Goal: Task Accomplishment & Management: Use online tool/utility

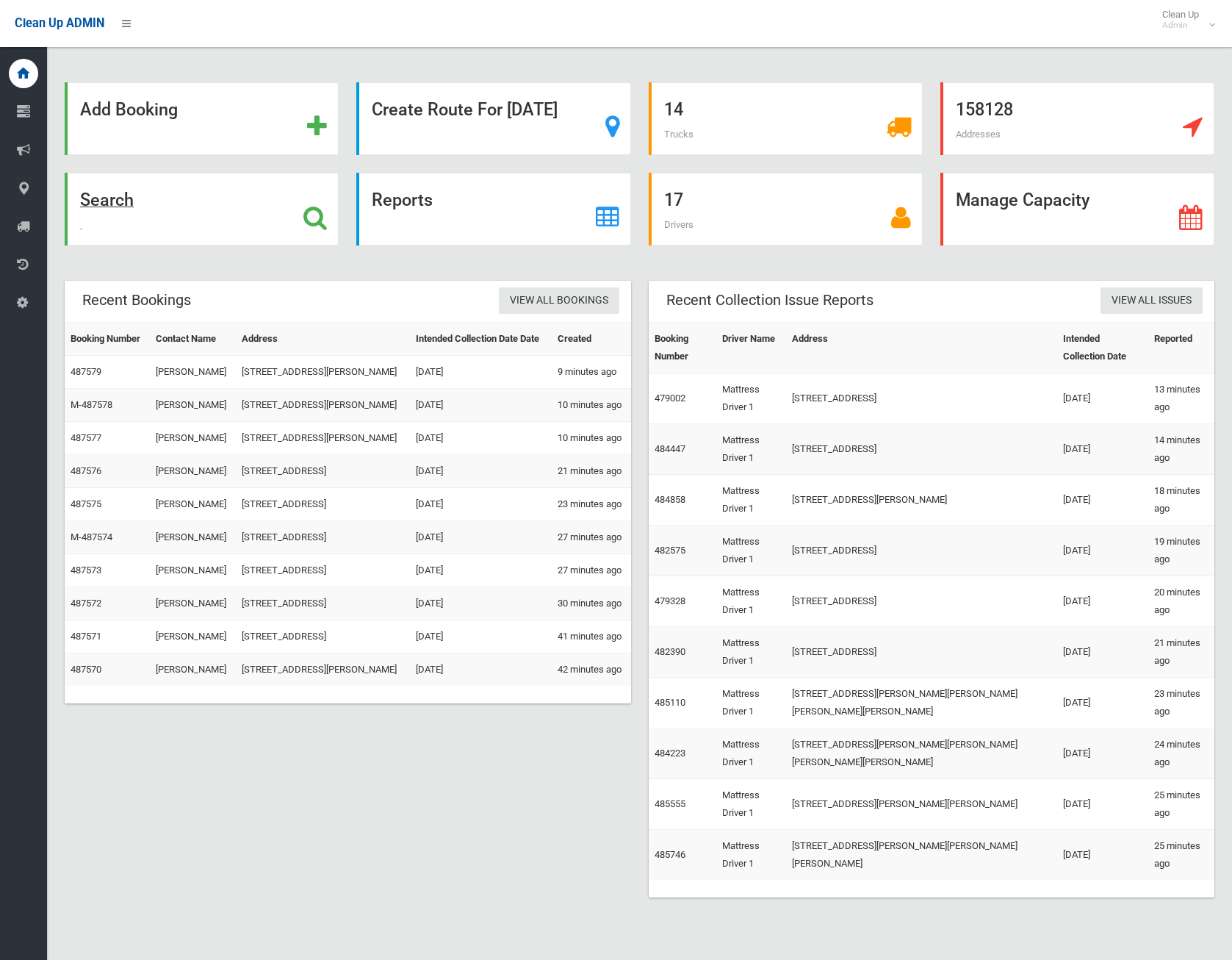
click at [120, 197] on strong "Search" at bounding box center [107, 200] width 54 height 21
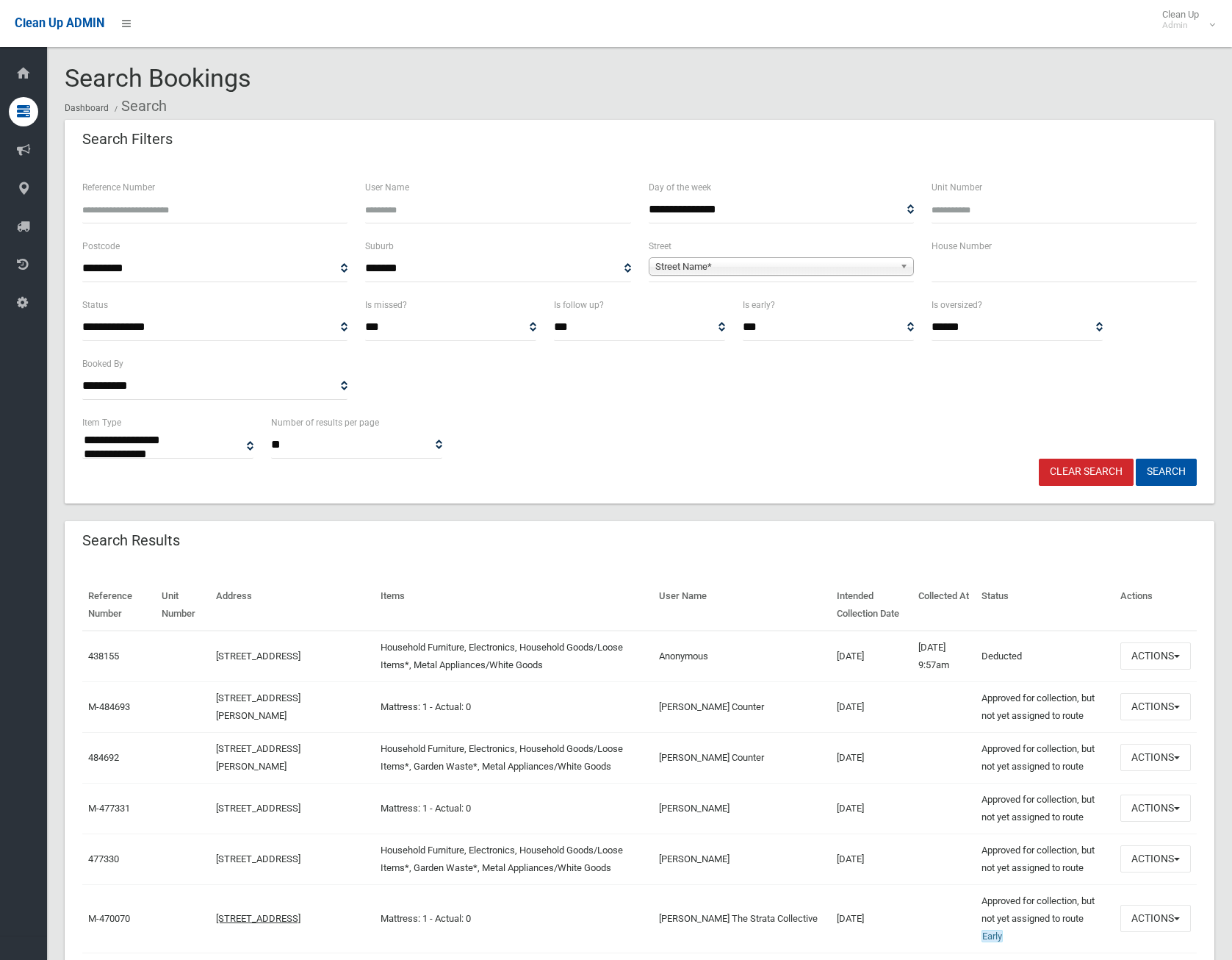
select select
click at [981, 278] on input "text" at bounding box center [1065, 268] width 265 height 27
type input "***"
click at [831, 278] on span "**********" at bounding box center [782, 268] width 265 height 27
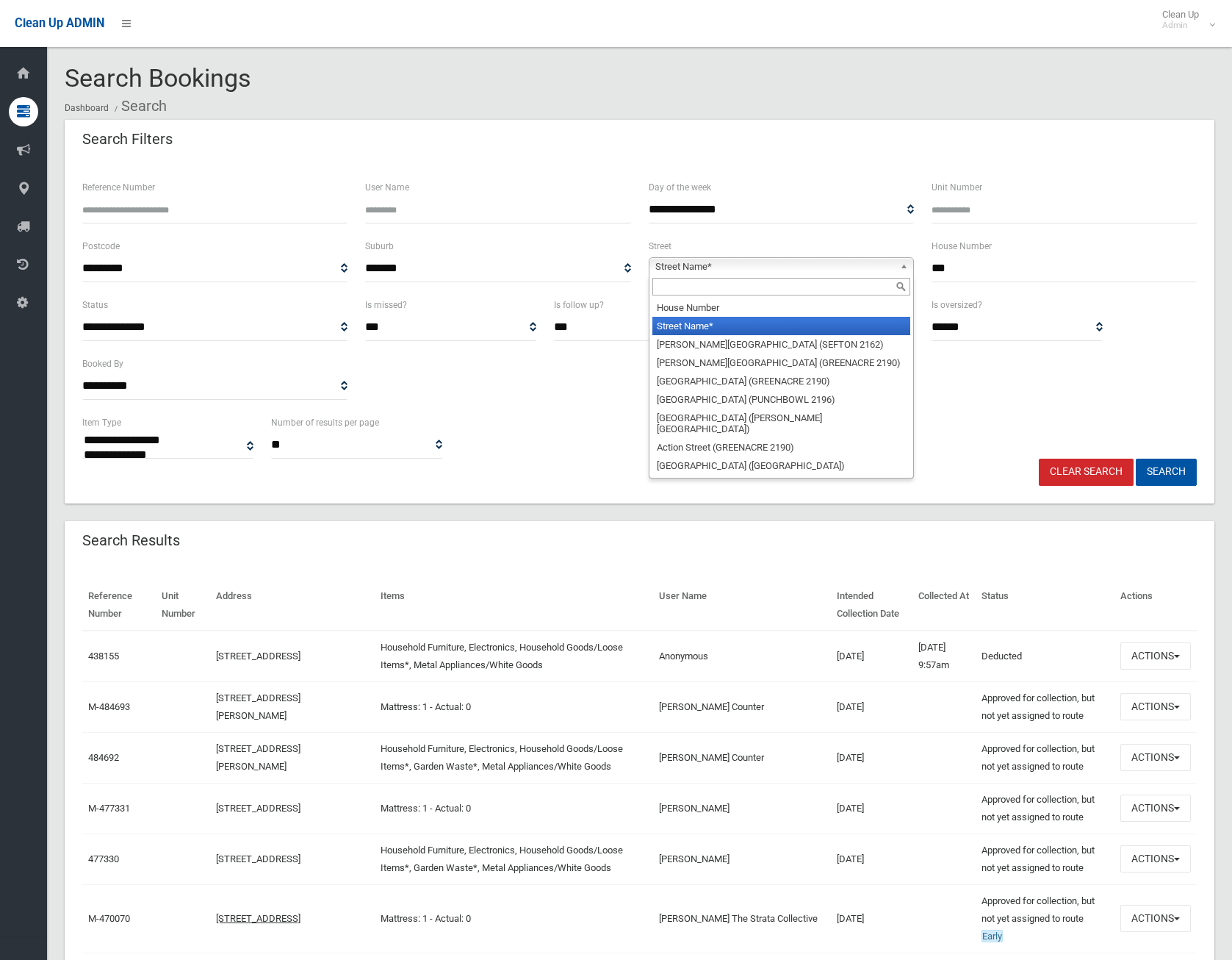
drag, startPoint x: 827, startPoint y: 262, endPoint x: 802, endPoint y: 295, distance: 41.4
click at [826, 262] on span "Street Name*" at bounding box center [775, 267] width 239 height 18
click at [770, 285] on input "text" at bounding box center [782, 287] width 258 height 18
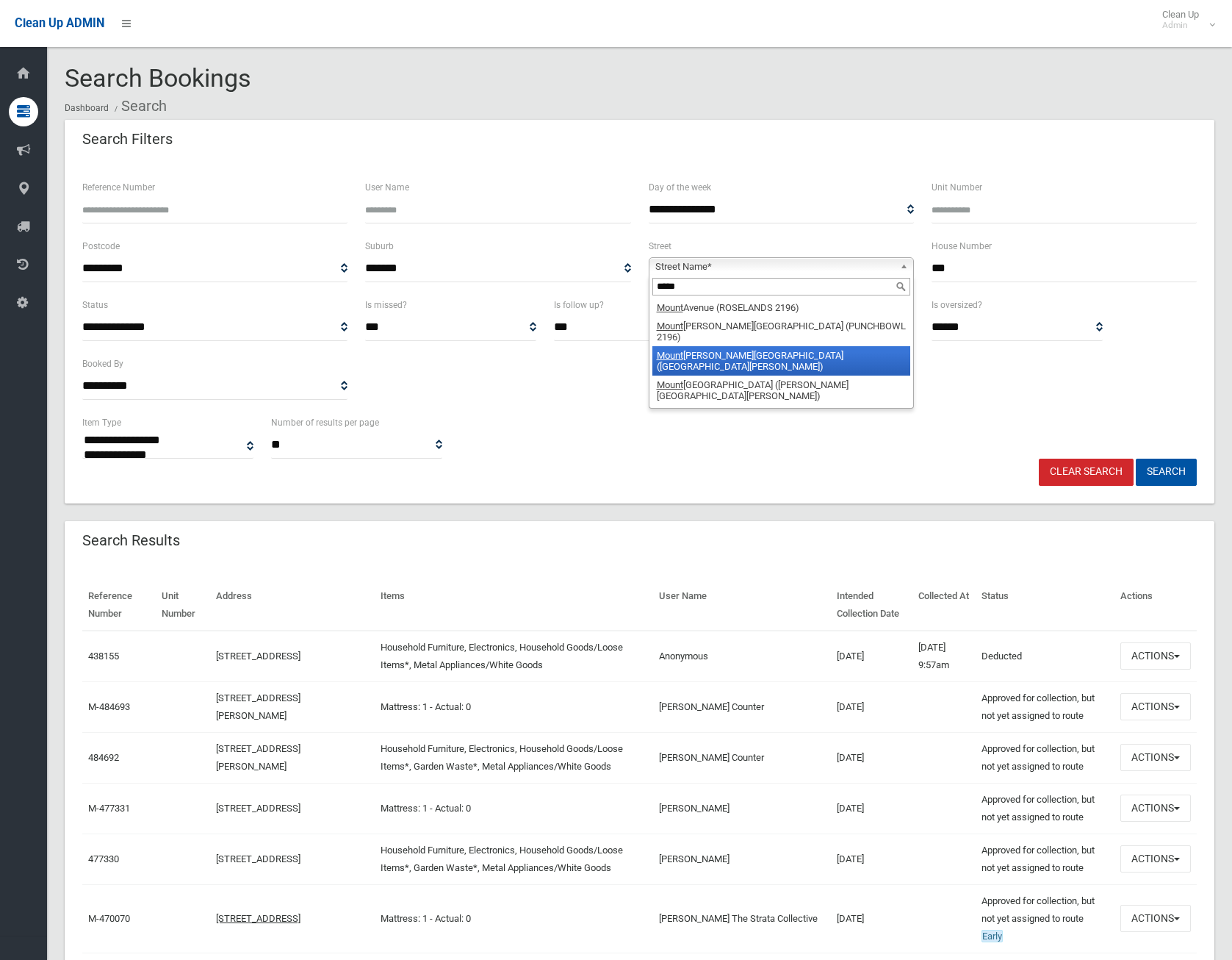
type input "*****"
click at [745, 346] on li "Mount Lewis Avenue (MOUNT LEWIS 2190)" at bounding box center [782, 361] width 258 height 29
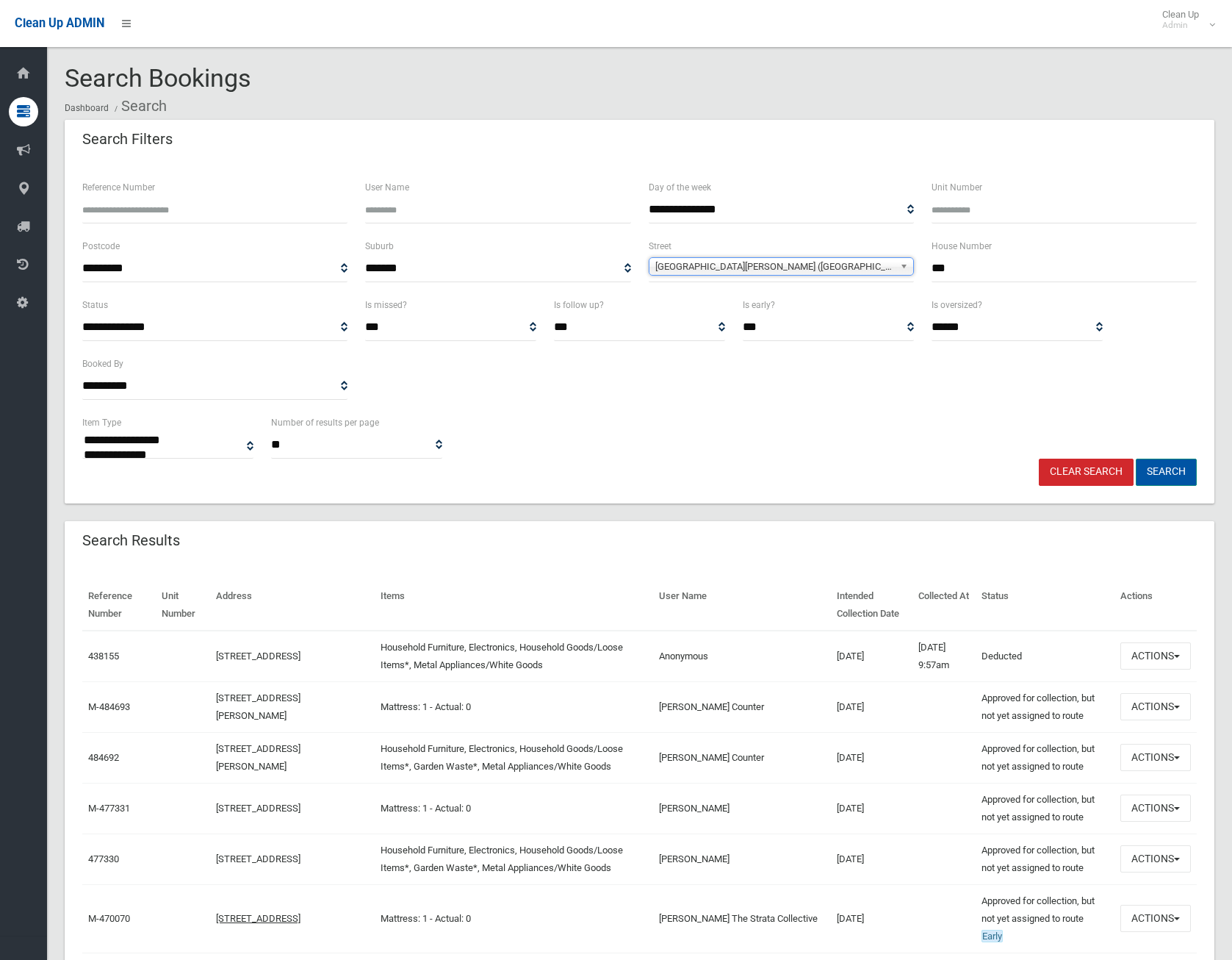
click at [1177, 482] on button "Search" at bounding box center [1166, 472] width 61 height 27
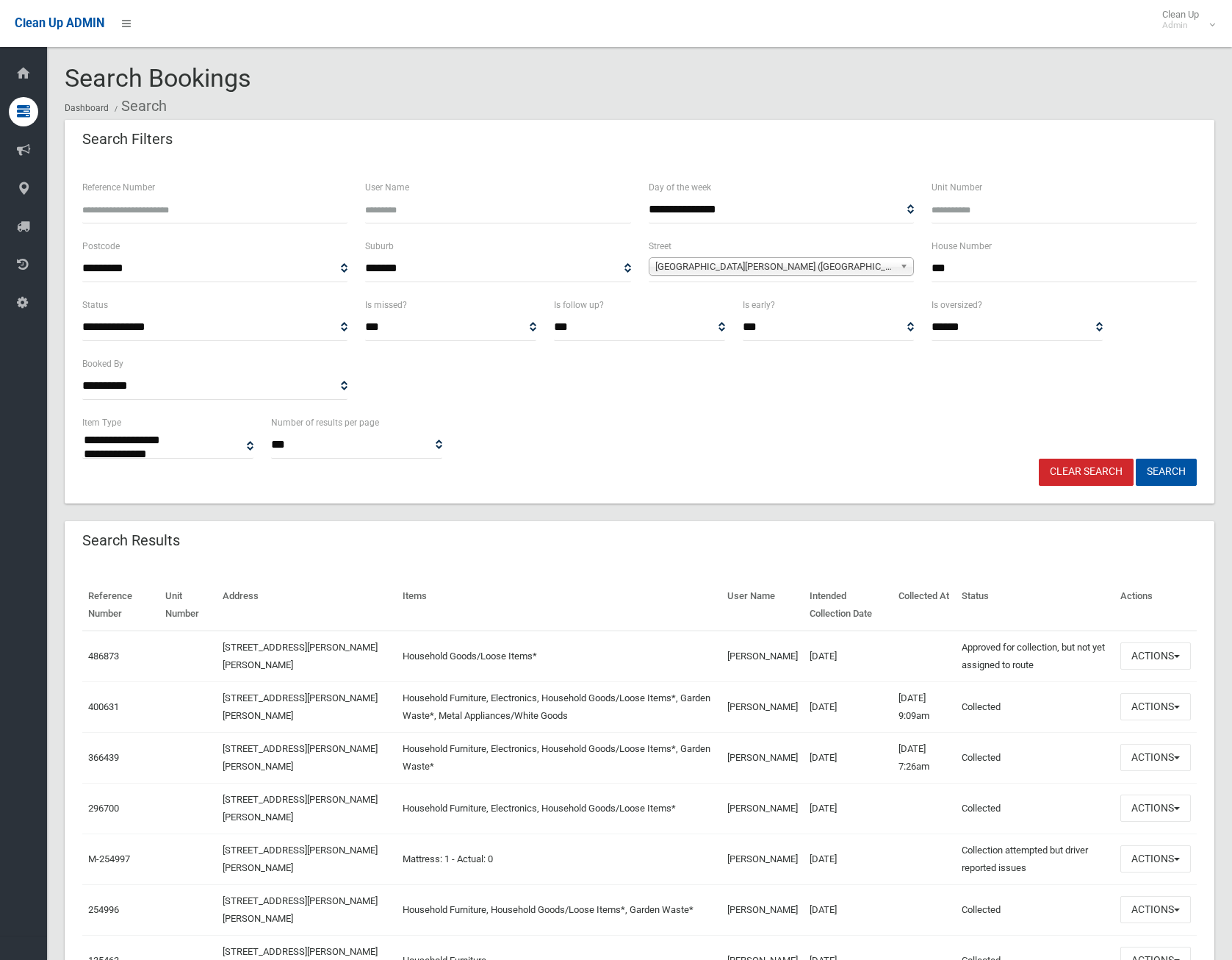
select select
click at [1177, 658] on span "button" at bounding box center [1177, 656] width 6 height 3
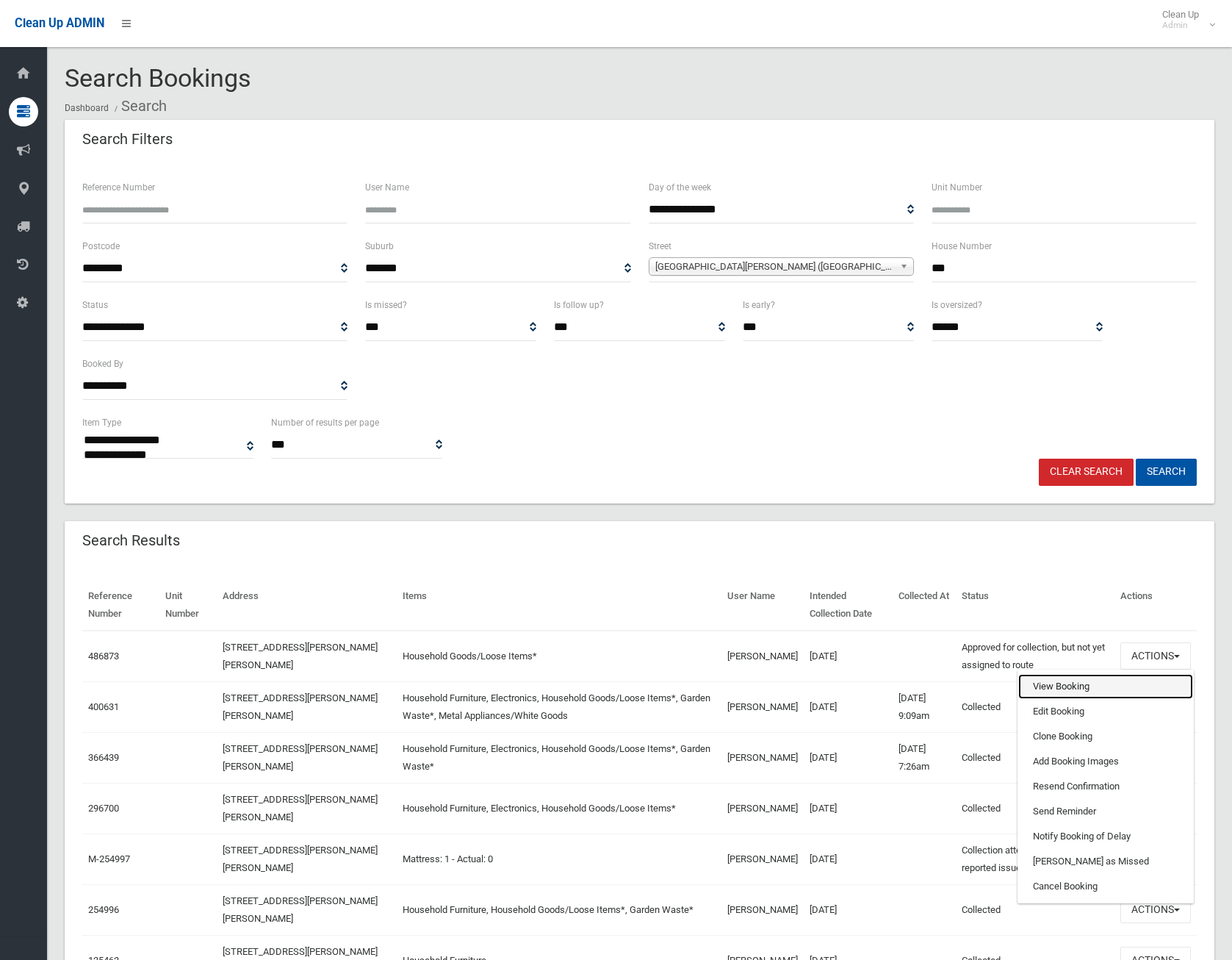
click at [1073, 683] on link "View Booking" at bounding box center [1105, 686] width 175 height 25
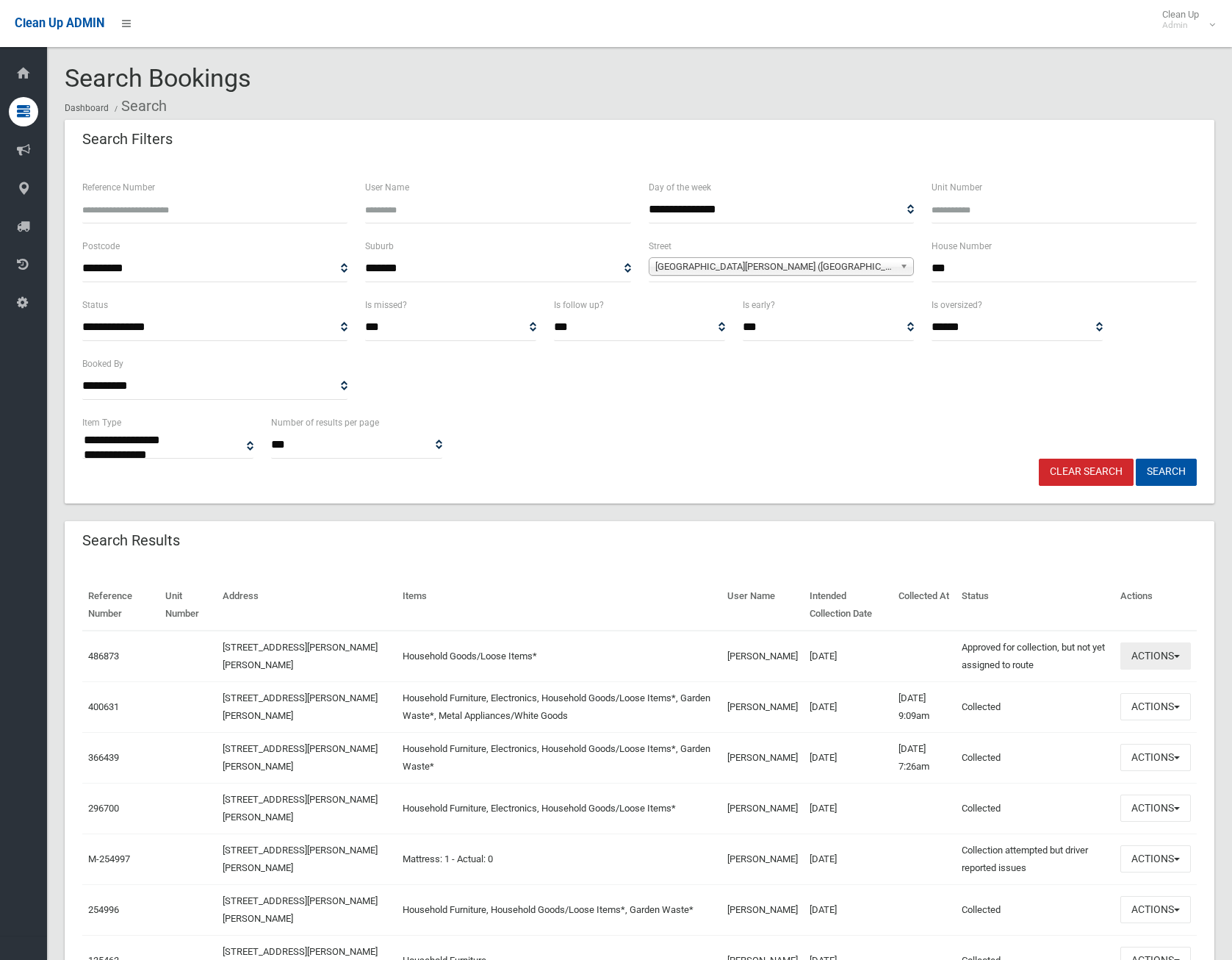
click at [1168, 653] on button "Actions" at bounding box center [1156, 655] width 71 height 27
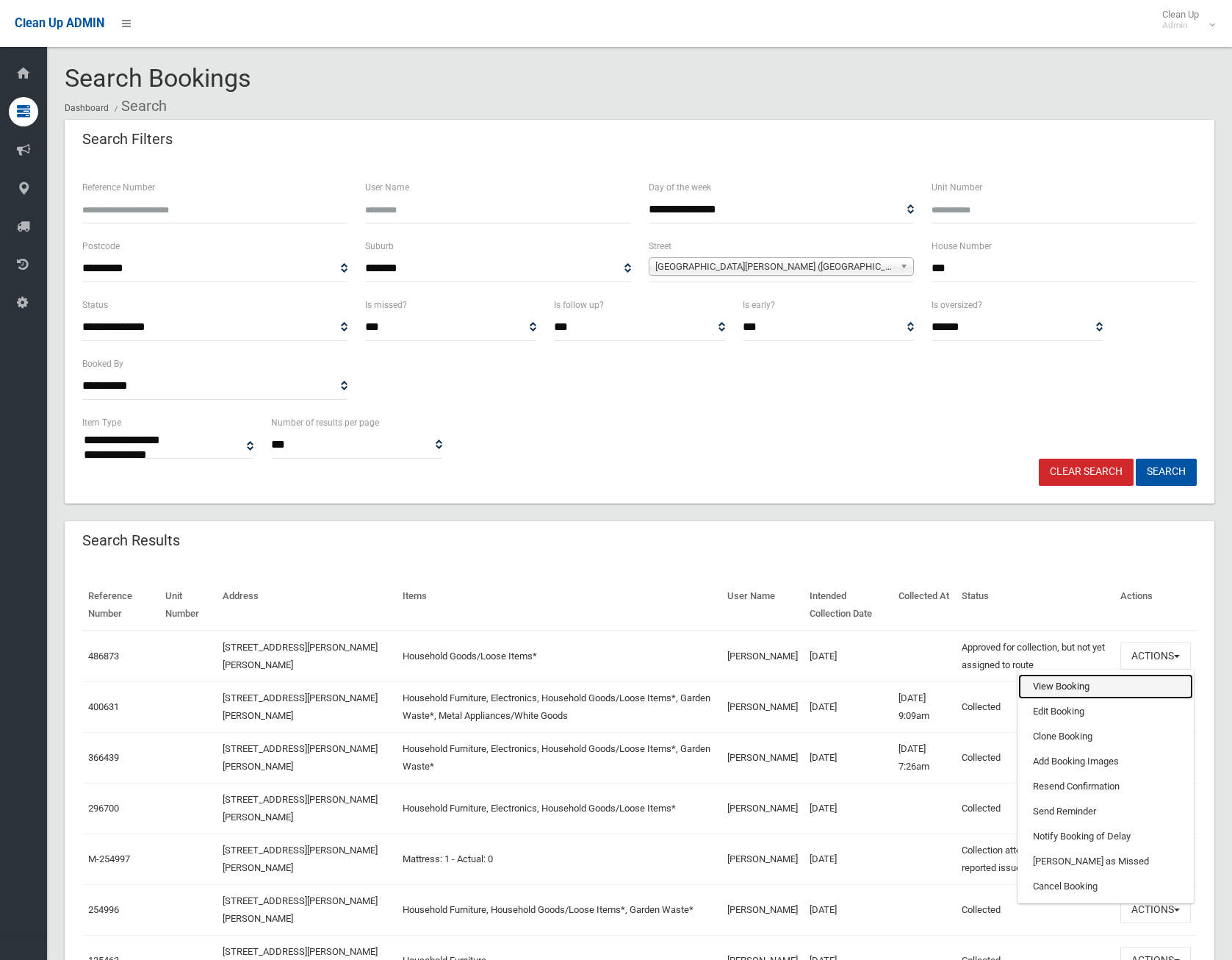
click at [1076, 692] on link "View Booking" at bounding box center [1105, 686] width 175 height 25
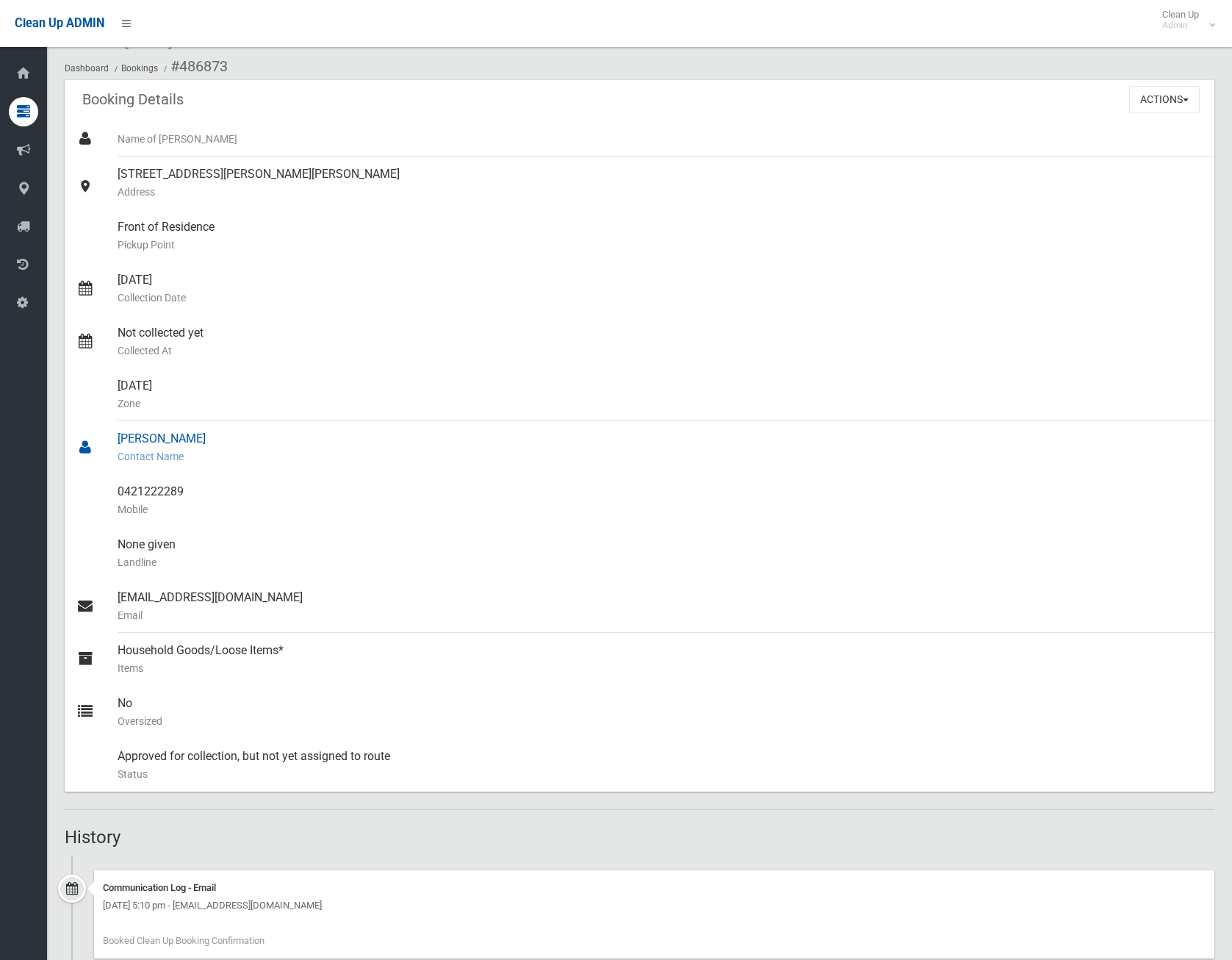
scroll to position [203, 0]
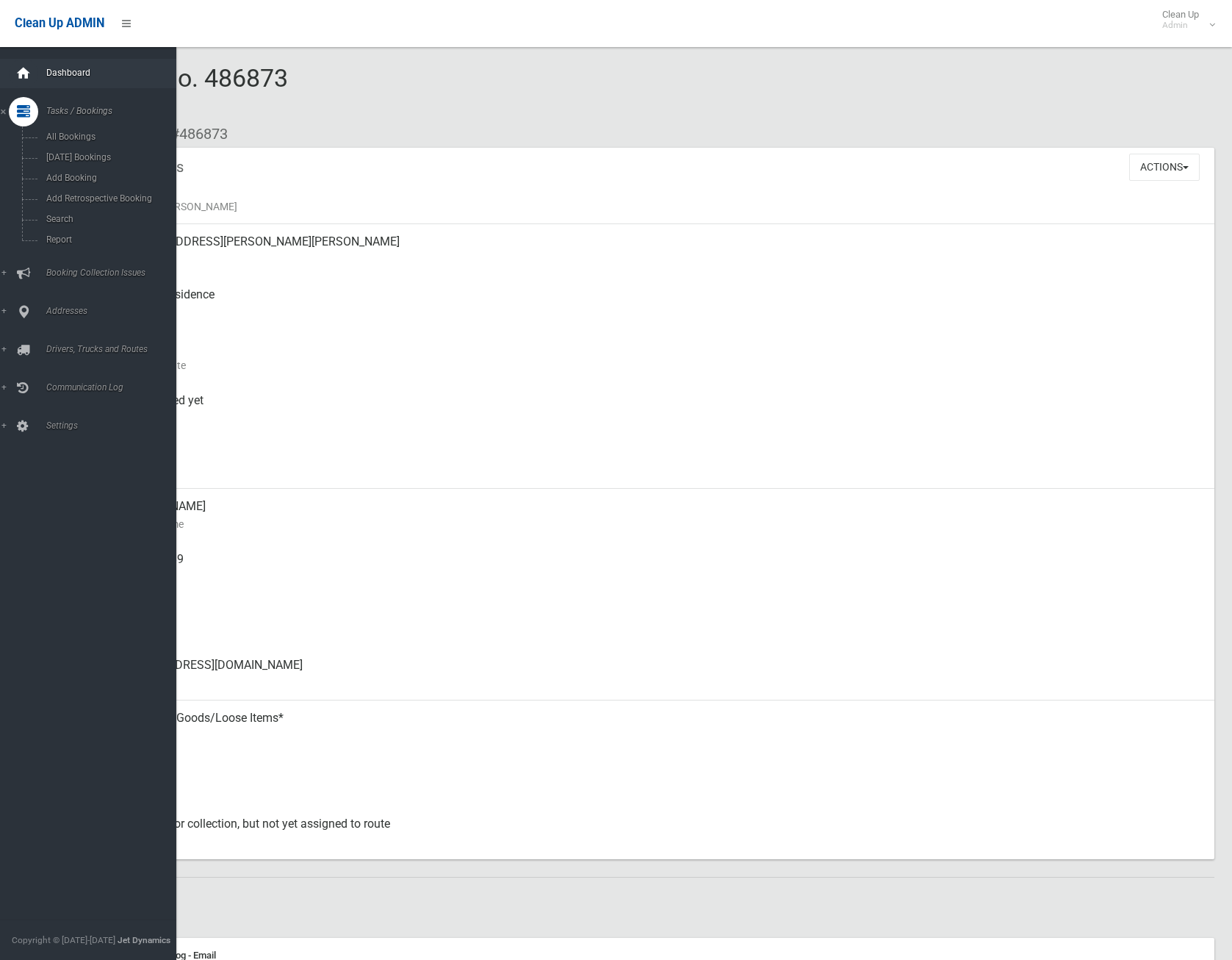
click at [14, 67] on div at bounding box center [24, 74] width 29 height 29
